Goal: Information Seeking & Learning: Learn about a topic

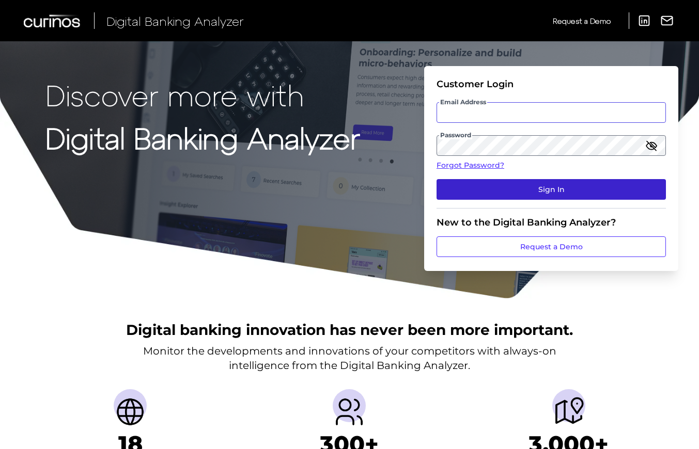
type input "[EMAIL_ADDRESS][DOMAIN_NAME]"
click at [549, 180] on button "Sign In" at bounding box center [550, 189] width 229 height 21
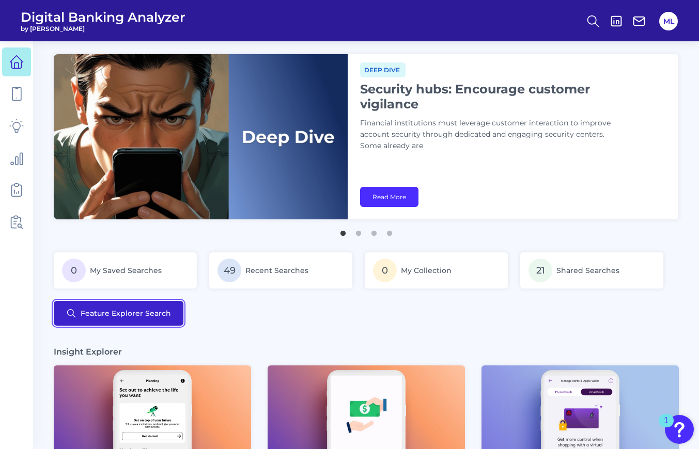
click at [114, 324] on button "Feature Explorer Search" at bounding box center [119, 313] width 130 height 25
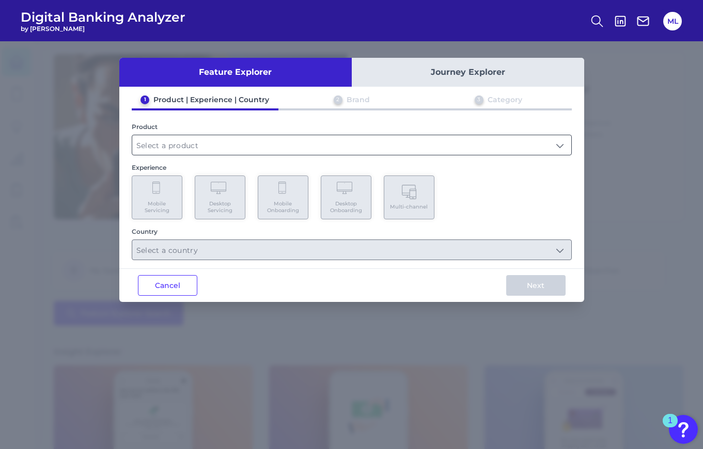
click at [197, 150] on input "text" at bounding box center [351, 145] width 439 height 20
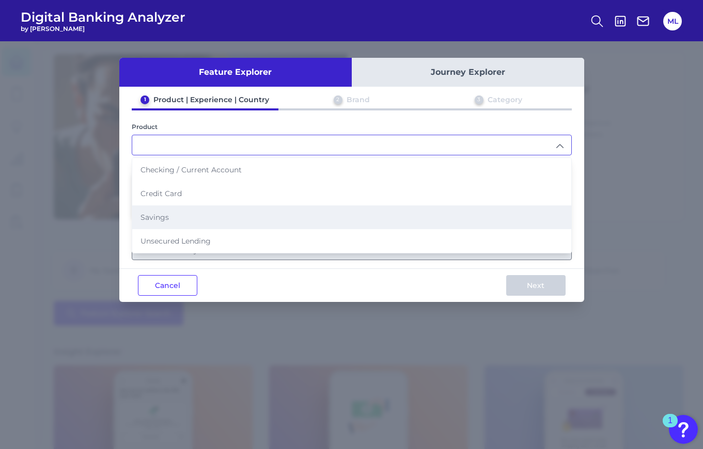
click at [176, 212] on li "Savings" at bounding box center [351, 218] width 439 height 24
type input "Savings"
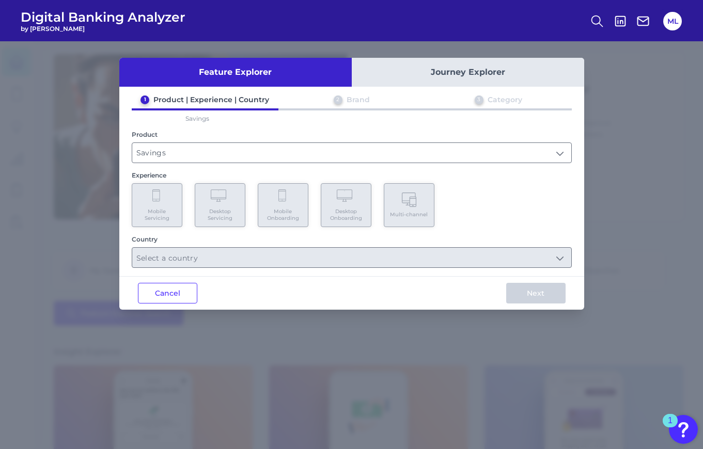
click at [160, 208] on span "Mobile Servicing" at bounding box center [156, 214] width 39 height 13
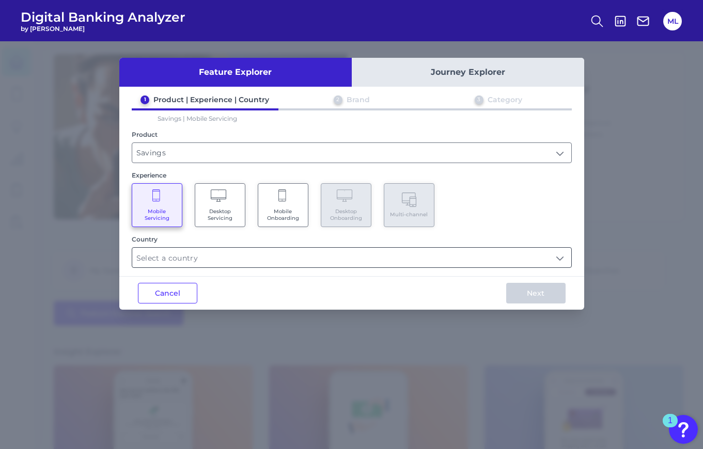
click at [163, 251] on input "text" at bounding box center [351, 258] width 439 height 20
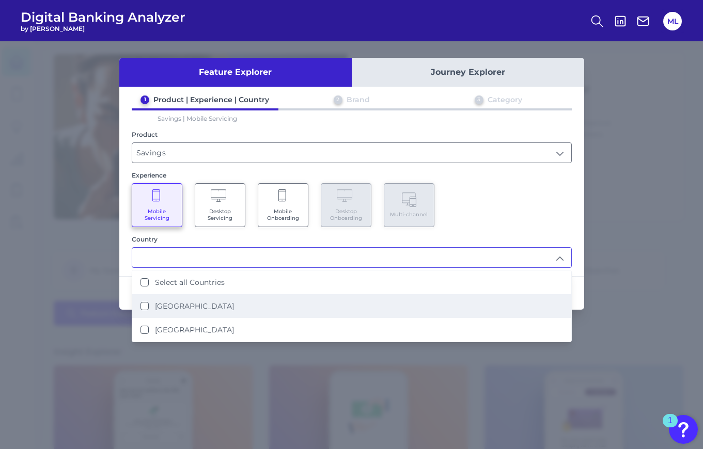
click at [171, 303] on label "[GEOGRAPHIC_DATA]" at bounding box center [194, 306] width 79 height 9
type input "[GEOGRAPHIC_DATA]"
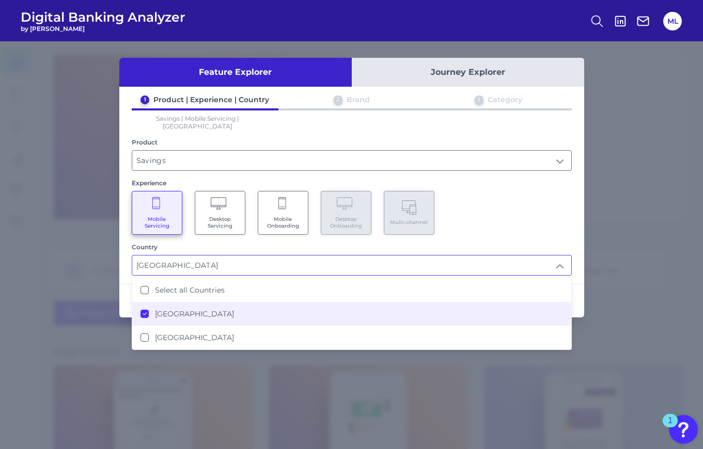
click at [535, 179] on div "Experience" at bounding box center [352, 183] width 440 height 8
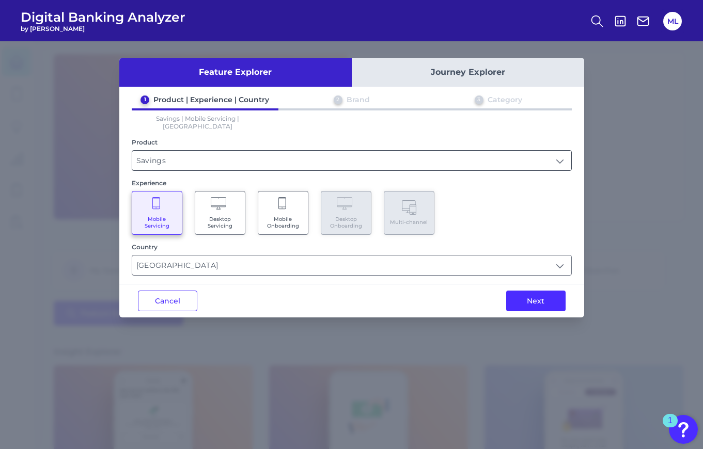
click at [289, 159] on input "Savings" at bounding box center [351, 161] width 439 height 20
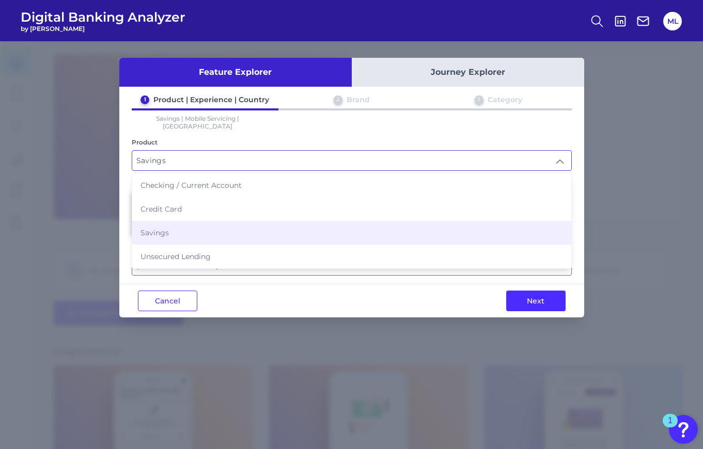
click at [281, 138] on div "Product" at bounding box center [352, 142] width 440 height 8
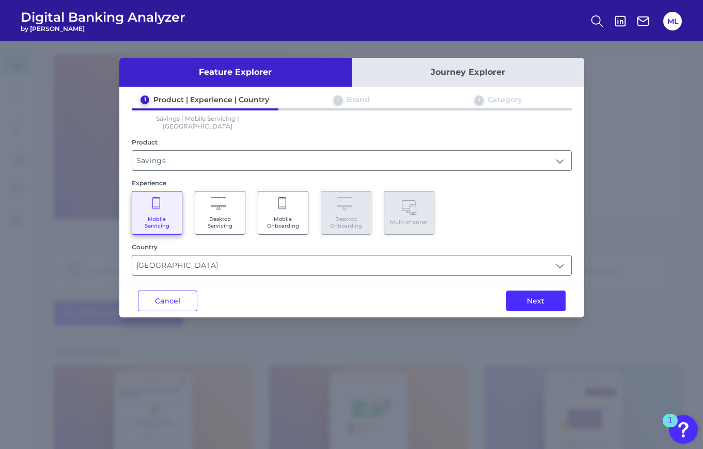
click at [544, 306] on div "Next" at bounding box center [536, 301] width 97 height 33
click at [541, 292] on button "Next" at bounding box center [535, 301] width 59 height 21
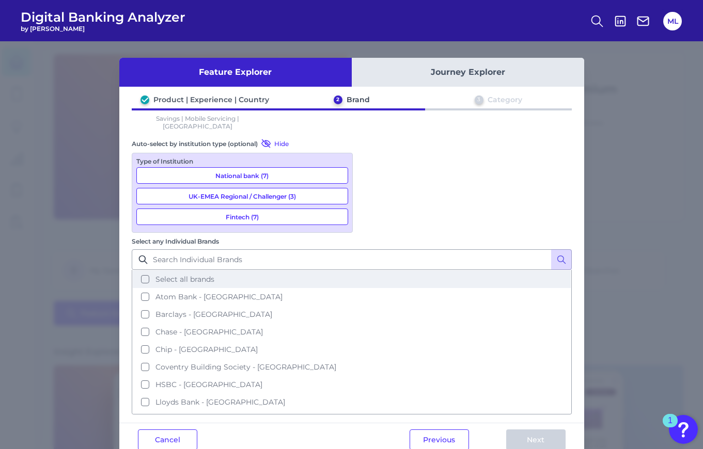
click at [214, 275] on span "Select all brands" at bounding box center [184, 279] width 59 height 9
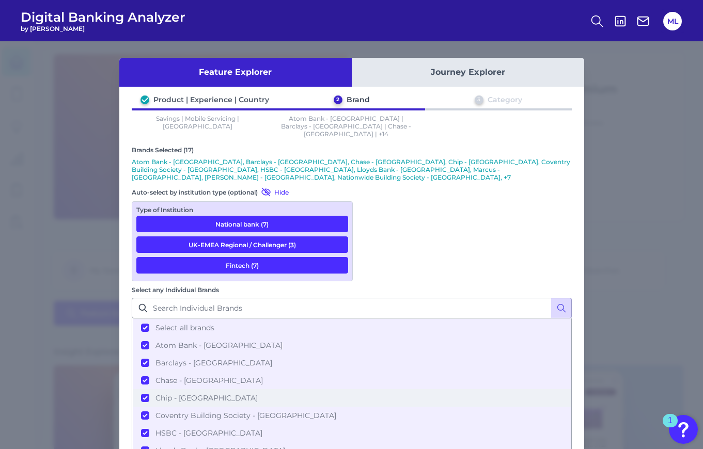
scroll to position [164, 0]
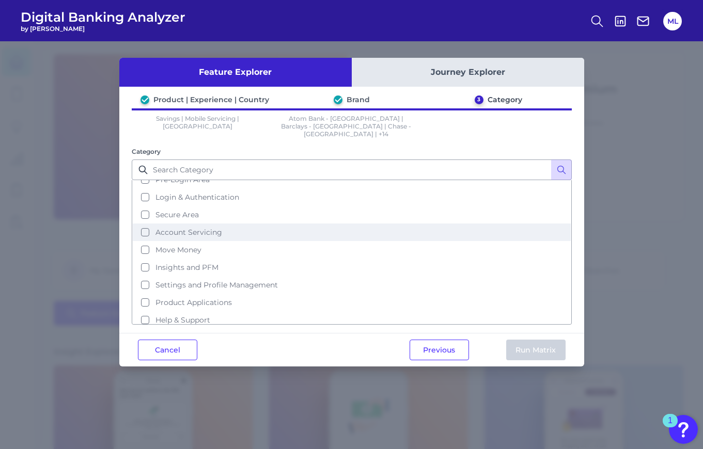
scroll to position [0, 0]
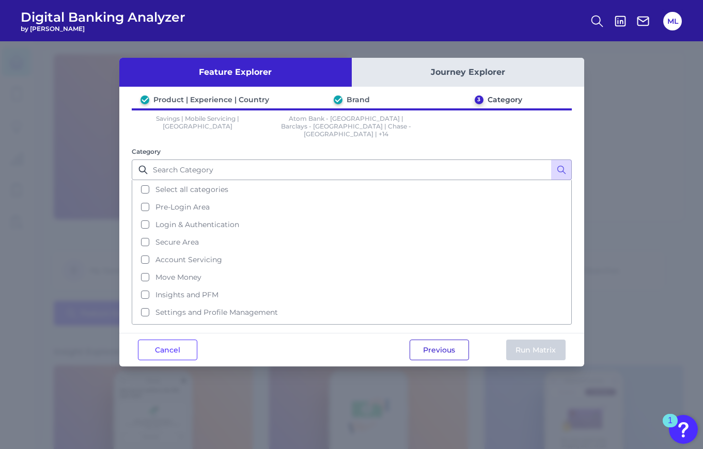
click at [442, 340] on button "Previous" at bounding box center [439, 350] width 59 height 21
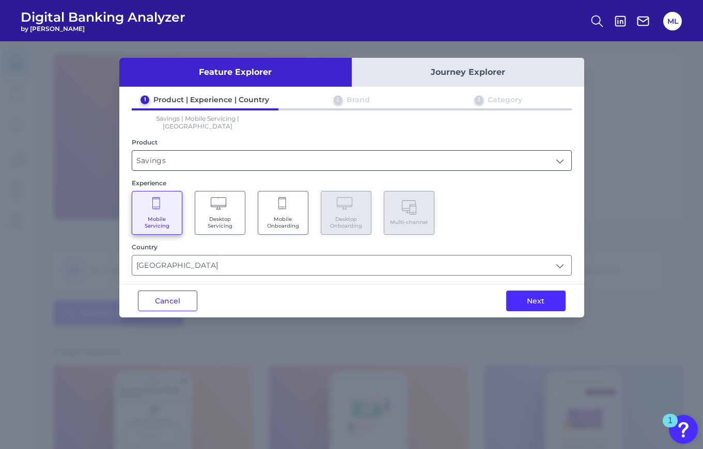
click at [255, 151] on input "Savings" at bounding box center [351, 161] width 439 height 20
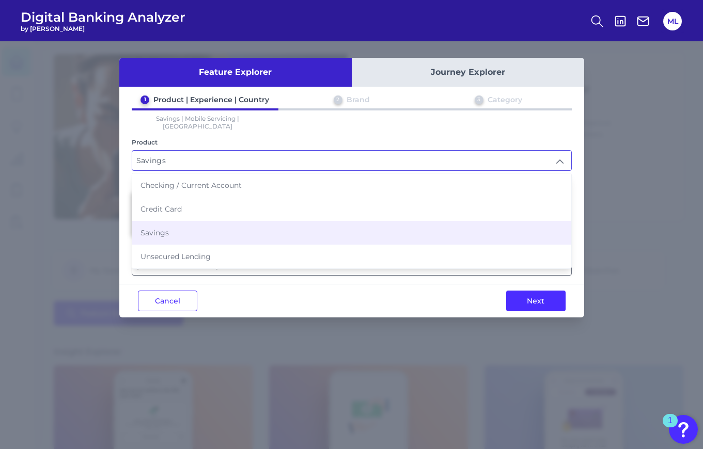
click at [404, 84] on button "Journey Explorer" at bounding box center [468, 72] width 232 height 29
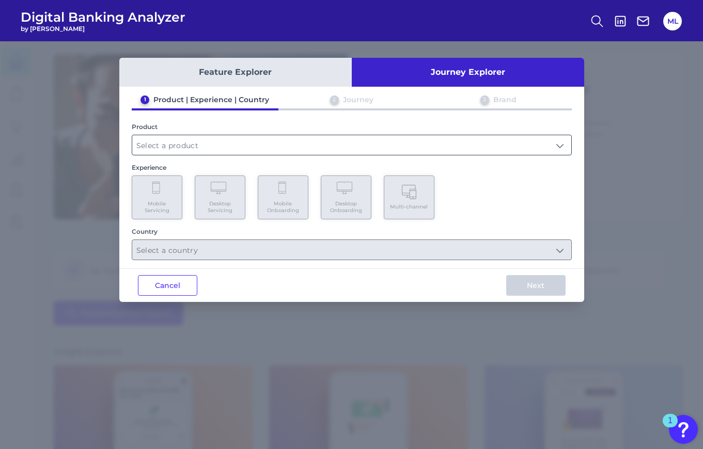
click at [231, 136] on input "text" at bounding box center [351, 145] width 439 height 20
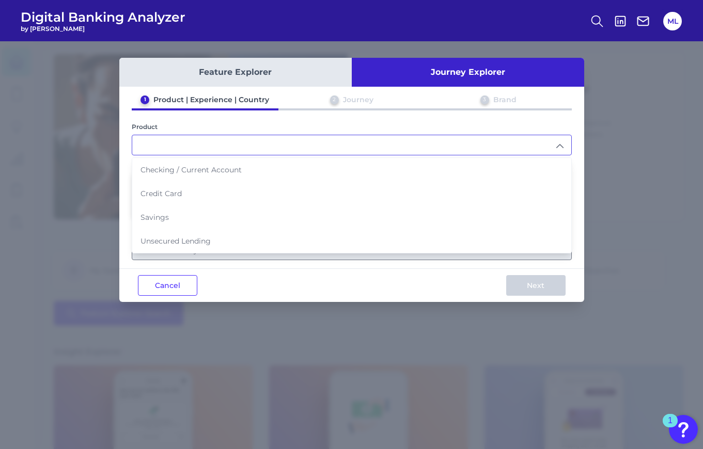
click at [265, 65] on button "Feature Explorer" at bounding box center [235, 72] width 232 height 29
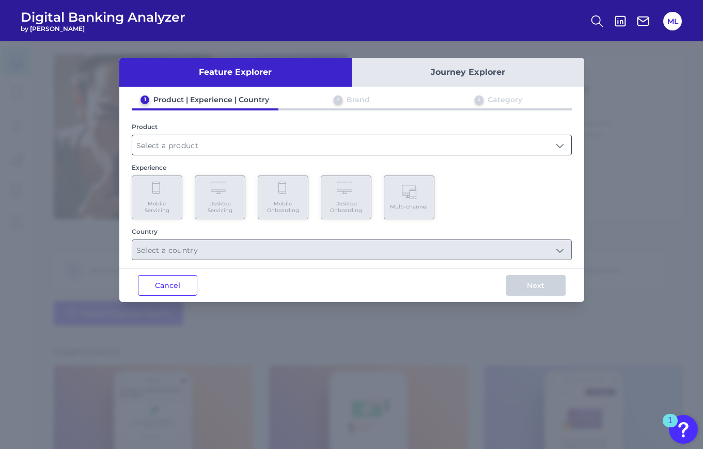
click at [223, 137] on input "text" at bounding box center [351, 145] width 439 height 20
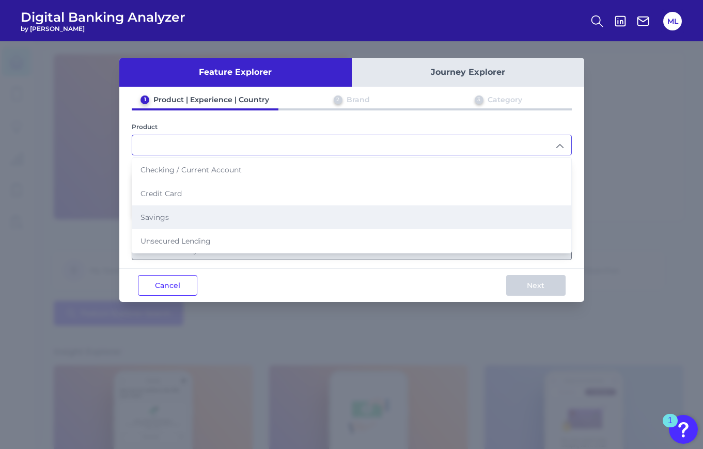
click at [183, 210] on li "Savings" at bounding box center [351, 218] width 439 height 24
type input "Savings"
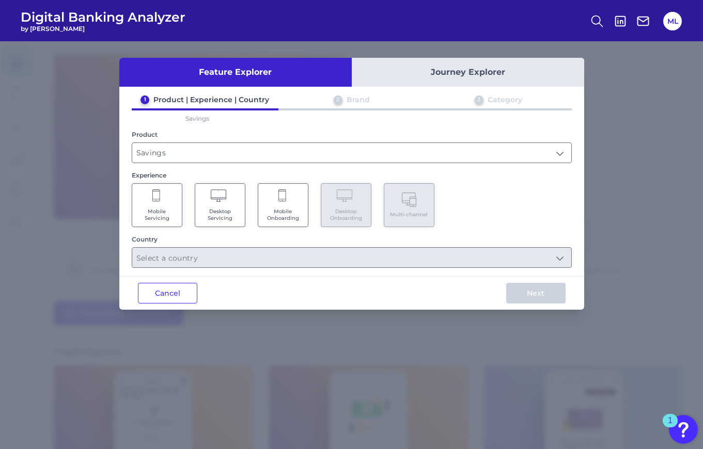
click at [144, 210] on span "Mobile Servicing" at bounding box center [156, 214] width 39 height 13
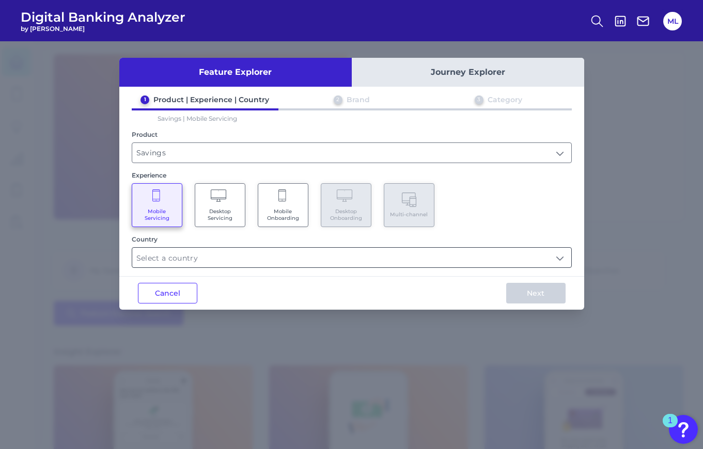
click at [193, 263] on input "text" at bounding box center [351, 258] width 439 height 20
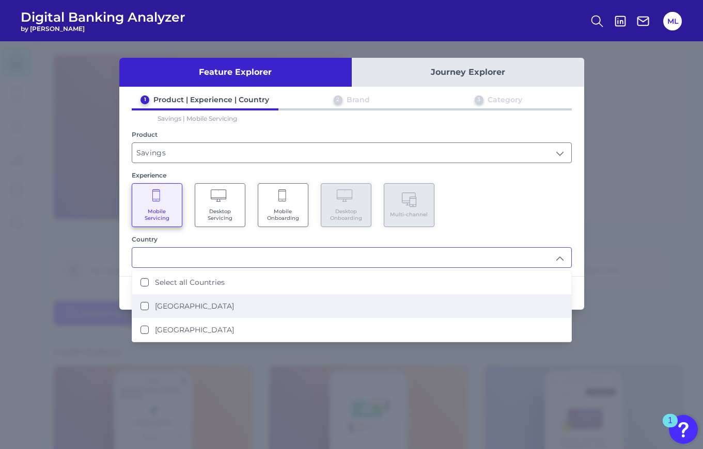
click at [191, 299] on li "[GEOGRAPHIC_DATA]" at bounding box center [351, 306] width 439 height 24
type input "[GEOGRAPHIC_DATA]"
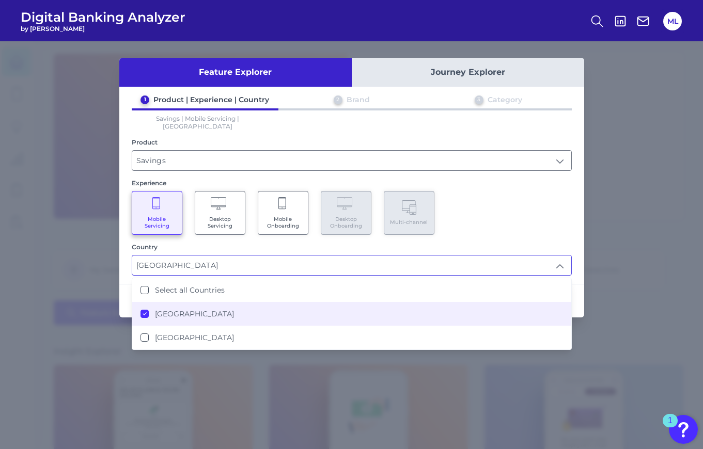
click at [526, 206] on div "Mobile Servicing Desktop Servicing Mobile Onboarding Desktop Onboarding Multi-c…" at bounding box center [352, 213] width 440 height 44
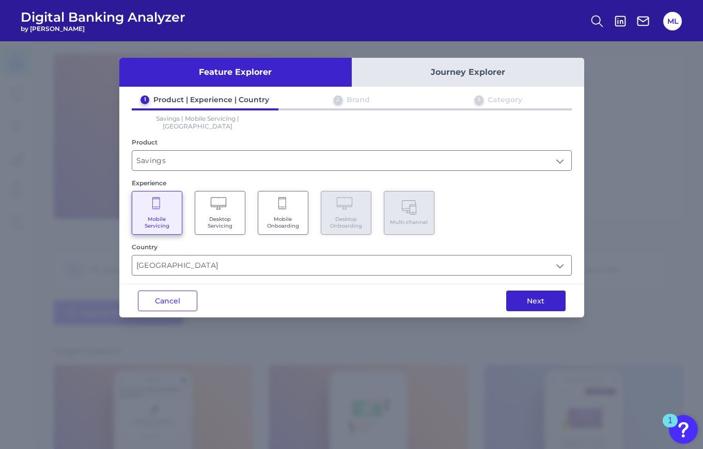
click at [537, 298] on button "Next" at bounding box center [535, 301] width 59 height 21
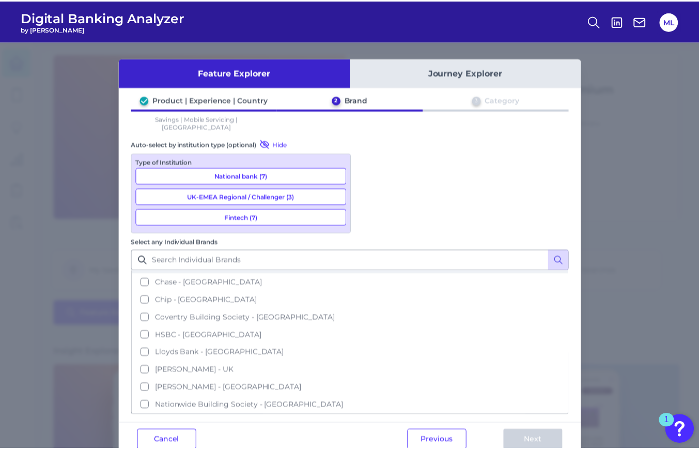
scroll to position [0, 0]
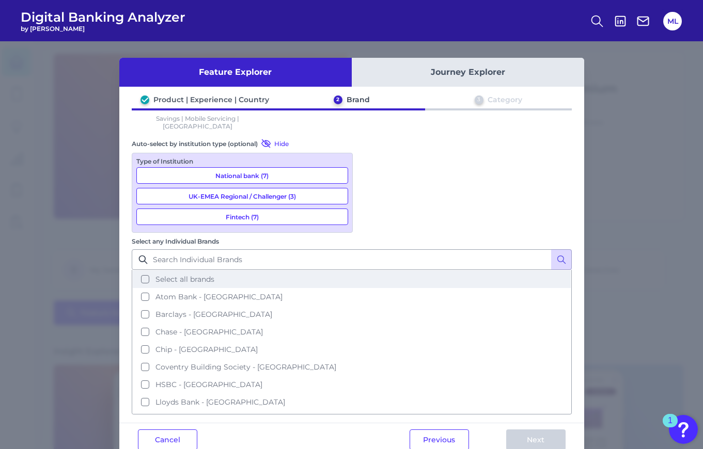
click at [214, 275] on span "Select all brands" at bounding box center [184, 279] width 59 height 9
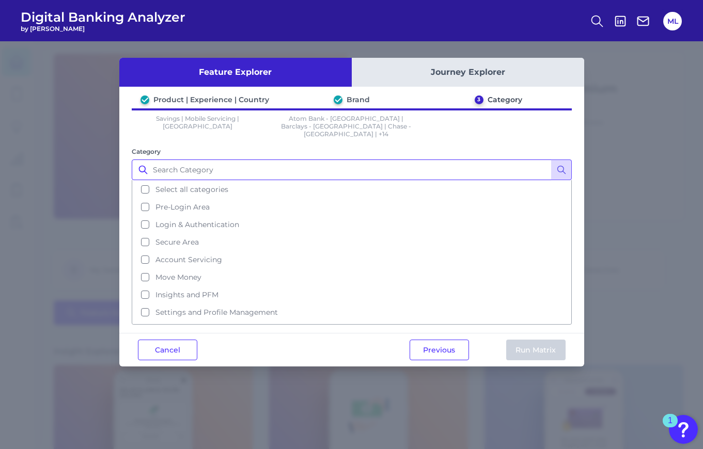
click at [316, 162] on input "Category" at bounding box center [352, 170] width 440 height 21
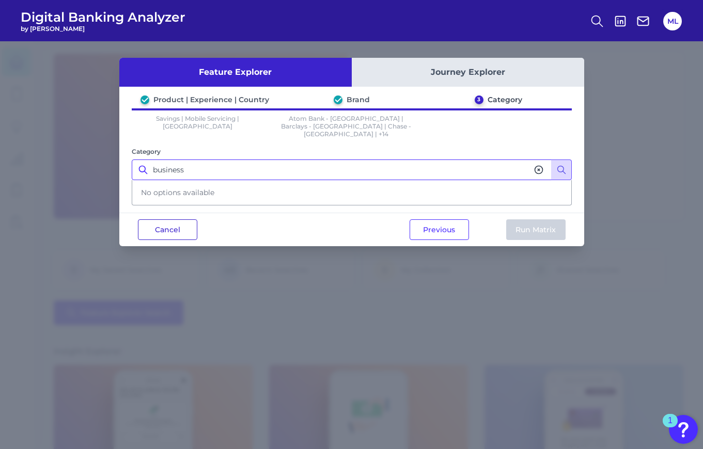
type input "business"
click at [158, 231] on button "Cancel" at bounding box center [167, 230] width 59 height 21
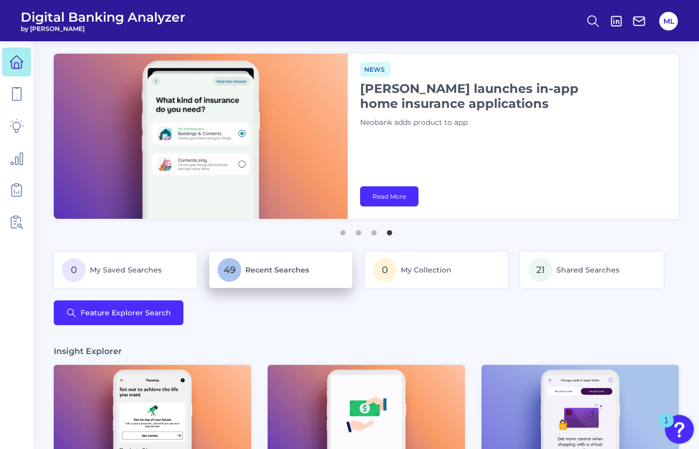
click at [296, 274] on span "Recent Searches" at bounding box center [277, 269] width 64 height 9
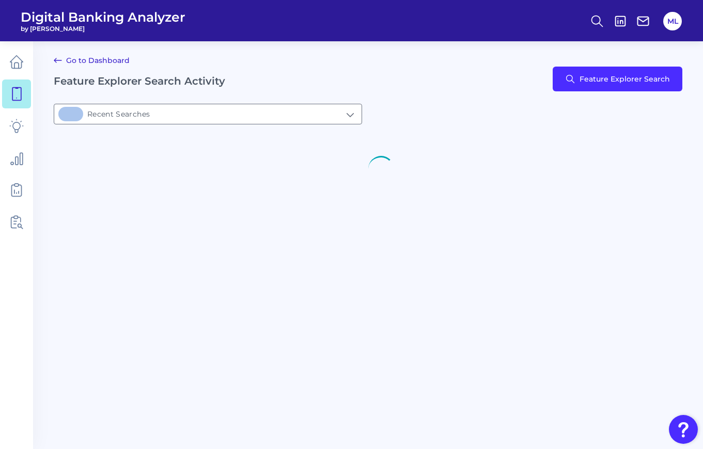
type input "49Recent Searches"
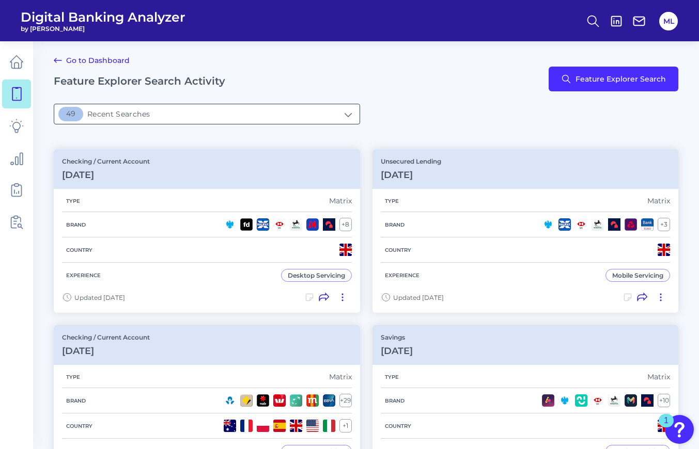
click at [173, 113] on input "49Recent Searches" at bounding box center [206, 114] width 305 height 20
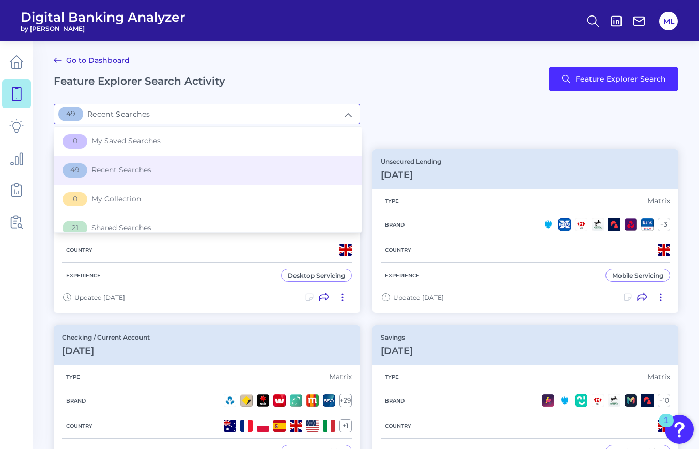
click at [445, 110] on div "49Recent Searches 49 Recent Searches 0 My Saved Searches 49 Recent Searches 0 M…" at bounding box center [366, 114] width 624 height 21
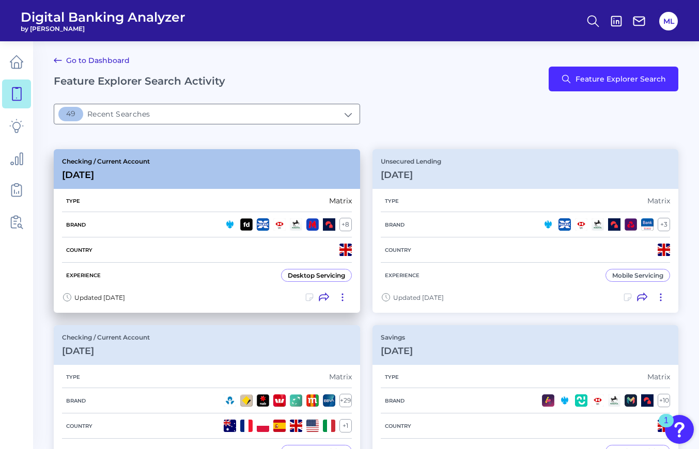
click at [242, 158] on div "Checking / Current Account [DATE]" at bounding box center [207, 169] width 306 height 40
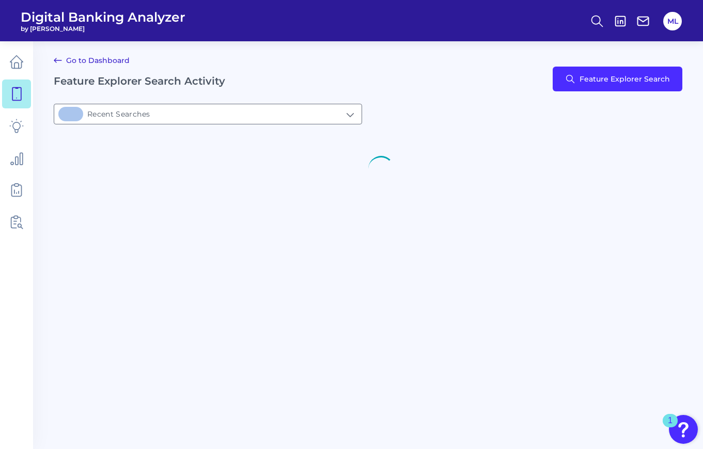
type input "49Recent Searches"
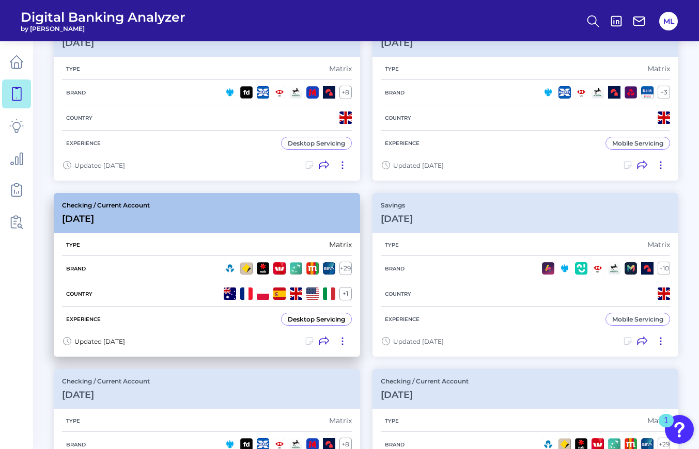
scroll to position [133, 0]
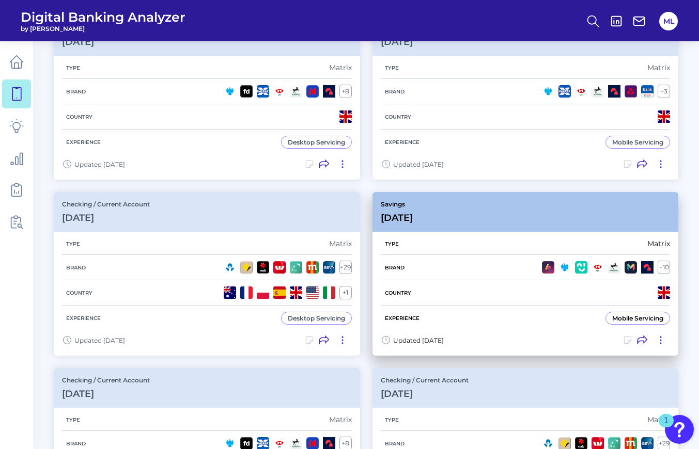
click at [544, 206] on div "Savings [DATE]" at bounding box center [525, 212] width 306 height 40
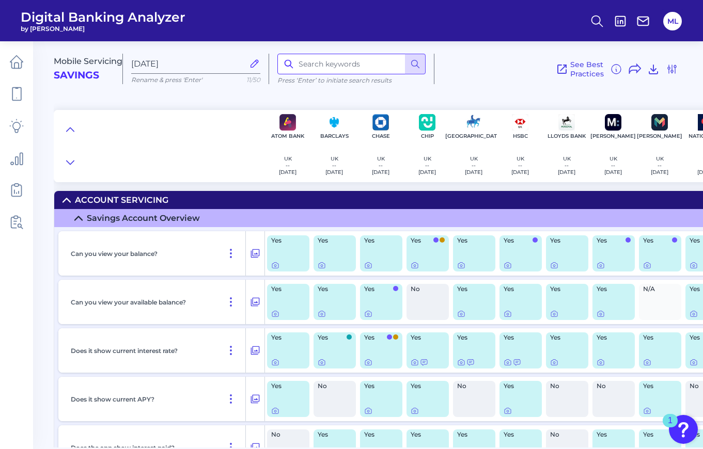
click at [329, 67] on input at bounding box center [351, 64] width 148 height 21
type input "business"
